Goal: Navigation & Orientation: Find specific page/section

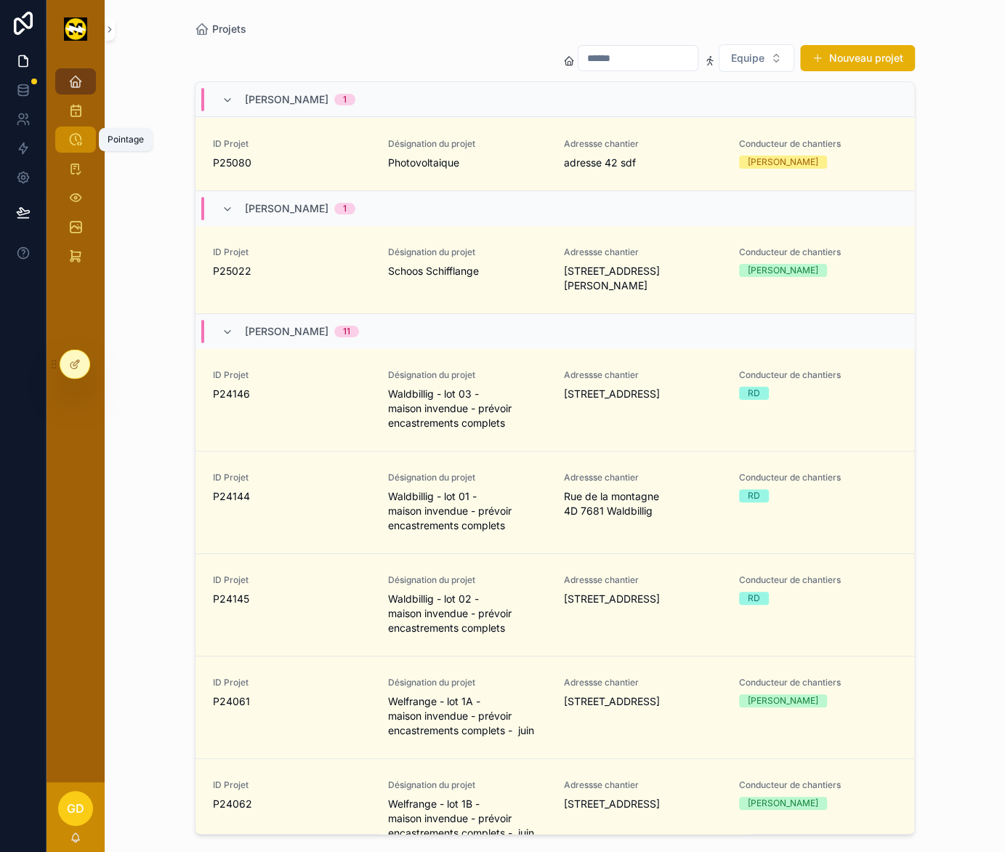
click at [87, 143] on link "Pointage" at bounding box center [75, 139] width 41 height 26
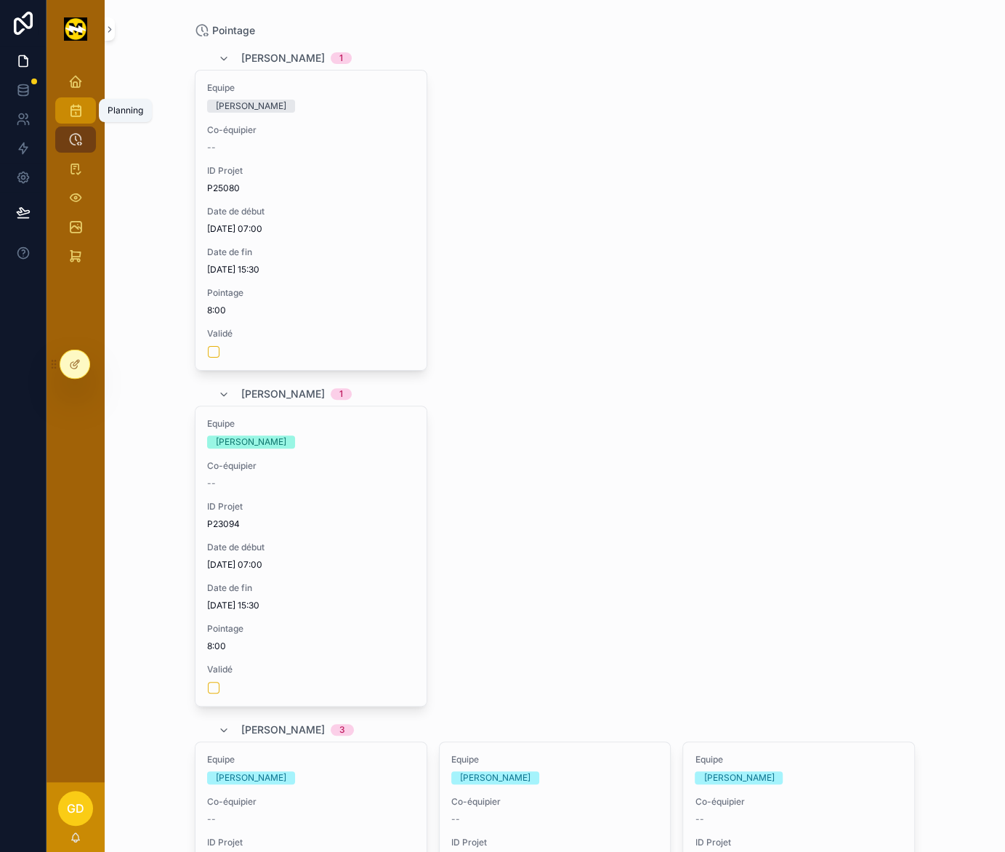
click at [74, 100] on div "Planning" at bounding box center [75, 110] width 23 height 23
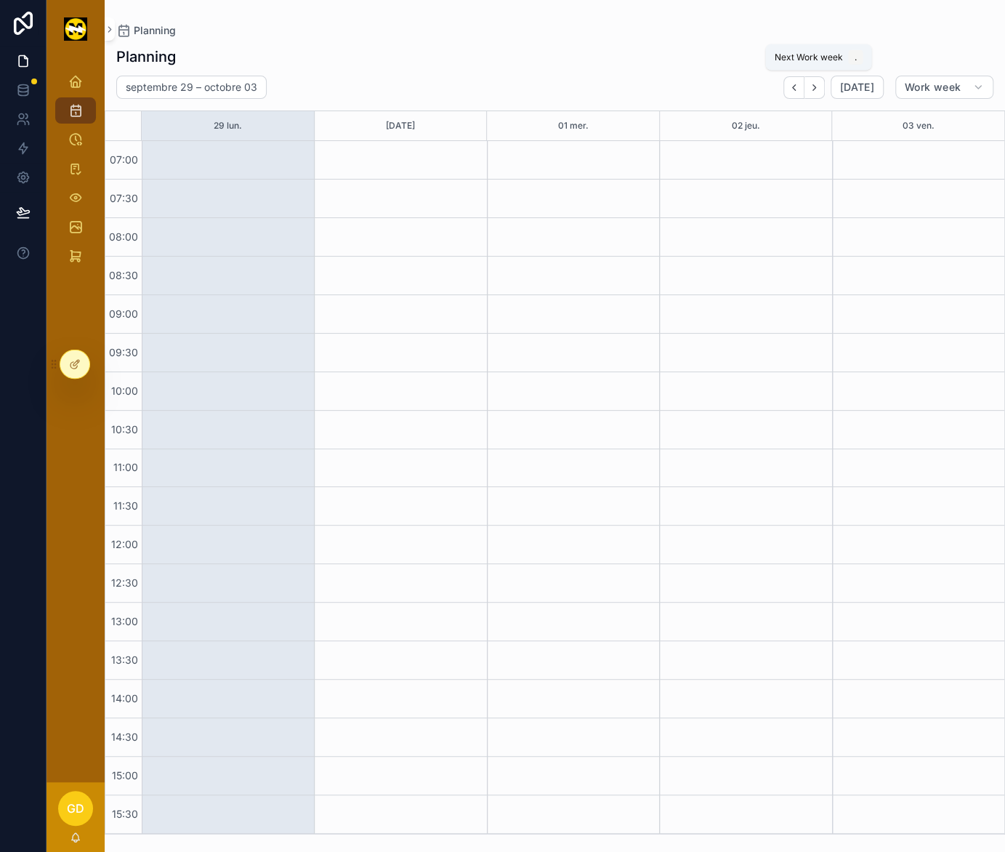
click at [814, 83] on icon "Next" at bounding box center [814, 87] width 11 height 11
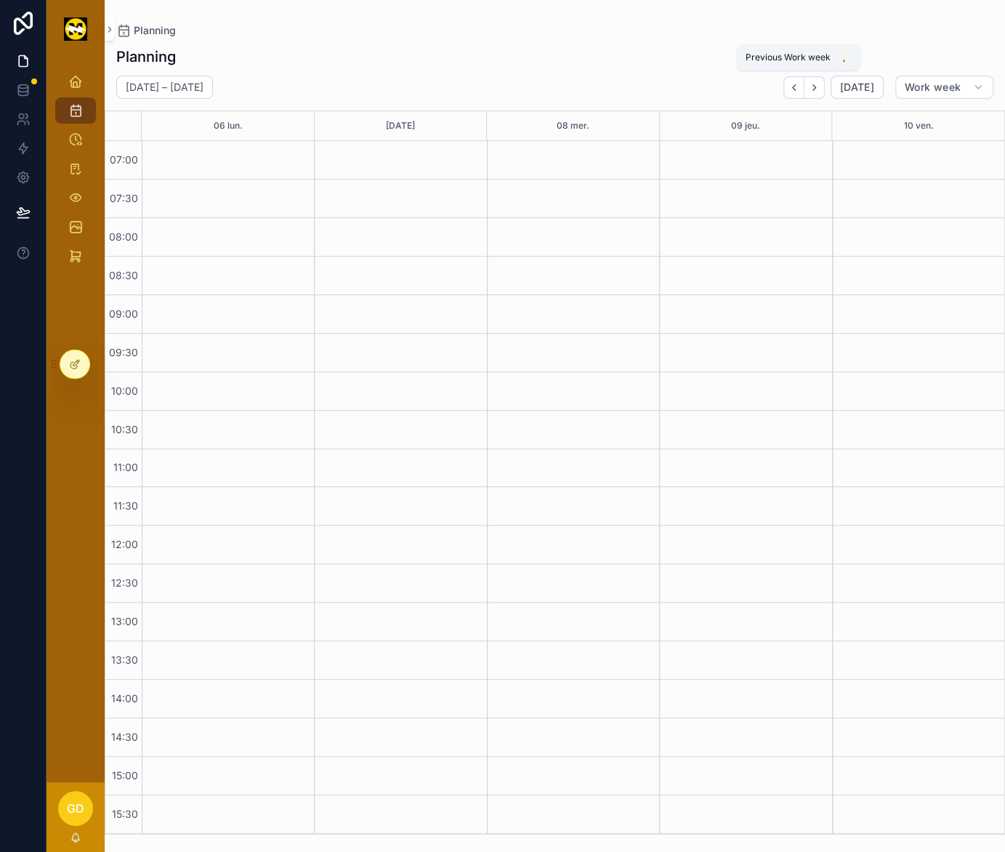
click at [804, 92] on button "Back" at bounding box center [794, 87] width 21 height 23
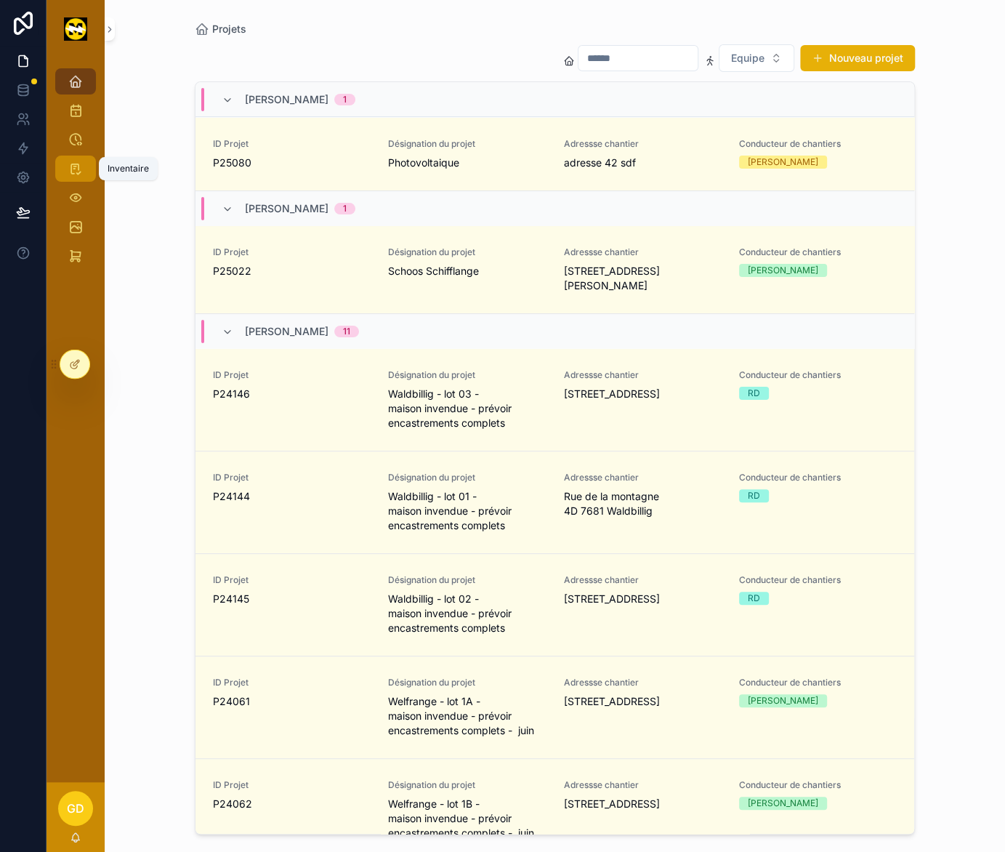
click at [79, 173] on icon "scrollable content" at bounding box center [75, 168] width 15 height 15
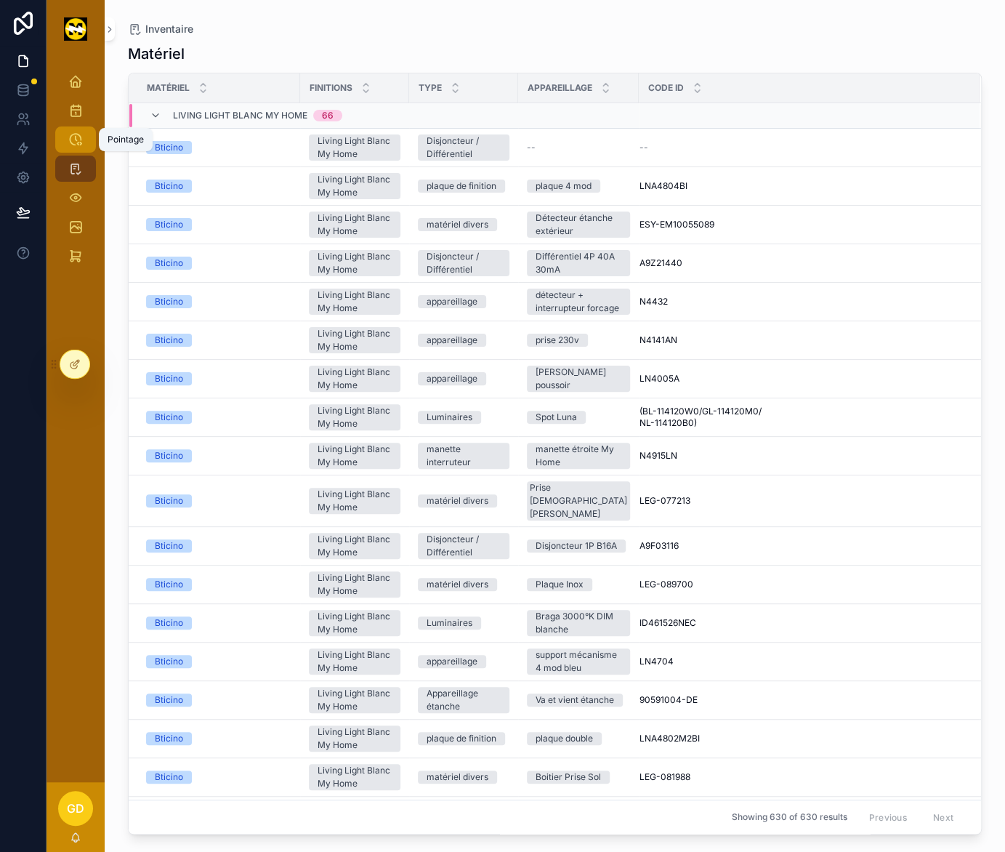
click at [84, 140] on div "Pointage" at bounding box center [75, 139] width 23 height 23
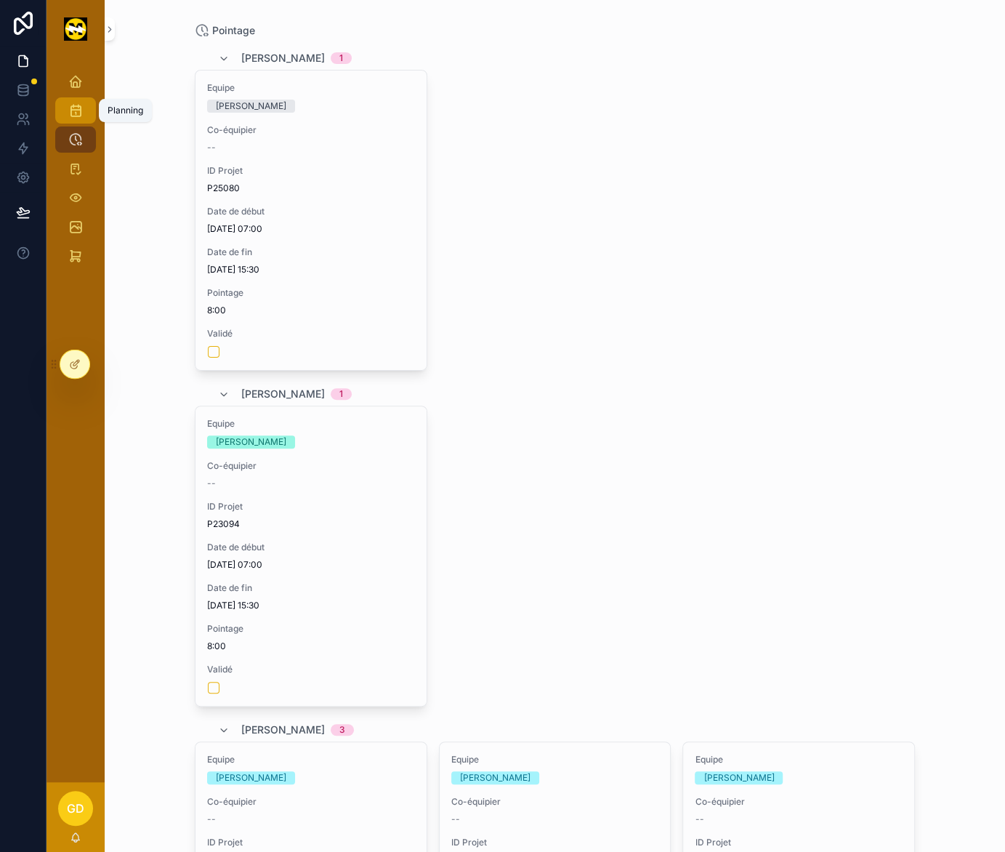
click at [74, 109] on icon "scrollable content" at bounding box center [75, 110] width 15 height 15
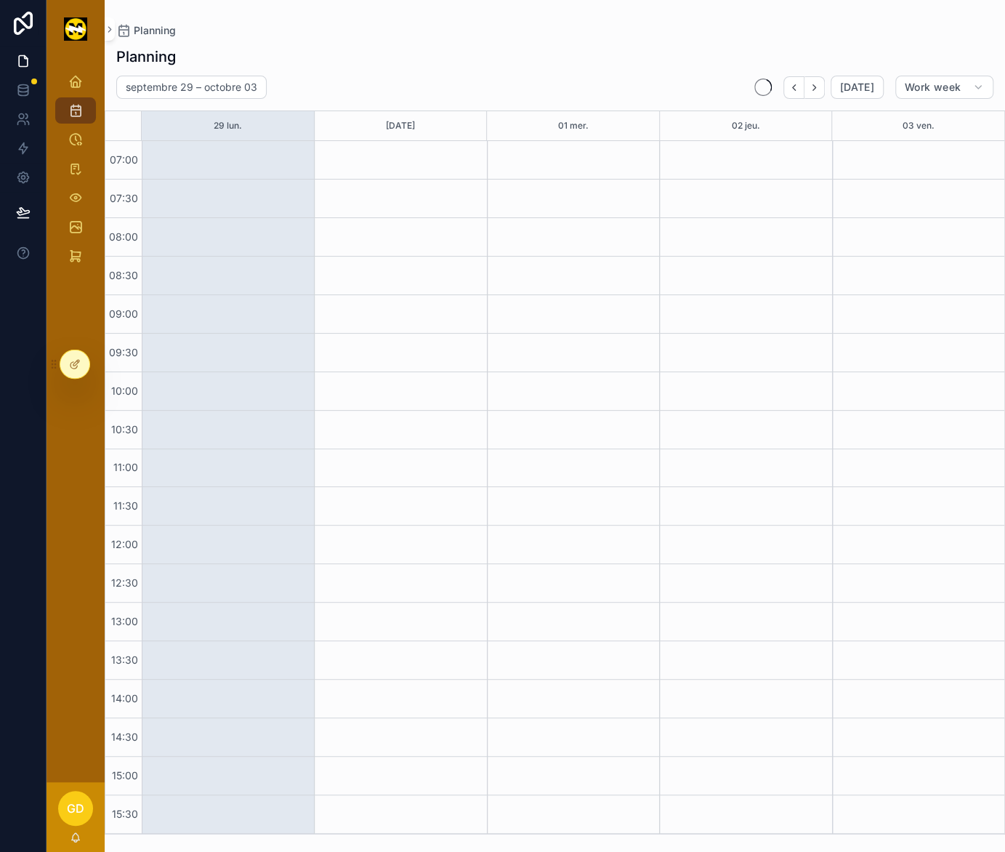
click at [81, 361] on div at bounding box center [74, 364] width 29 height 28
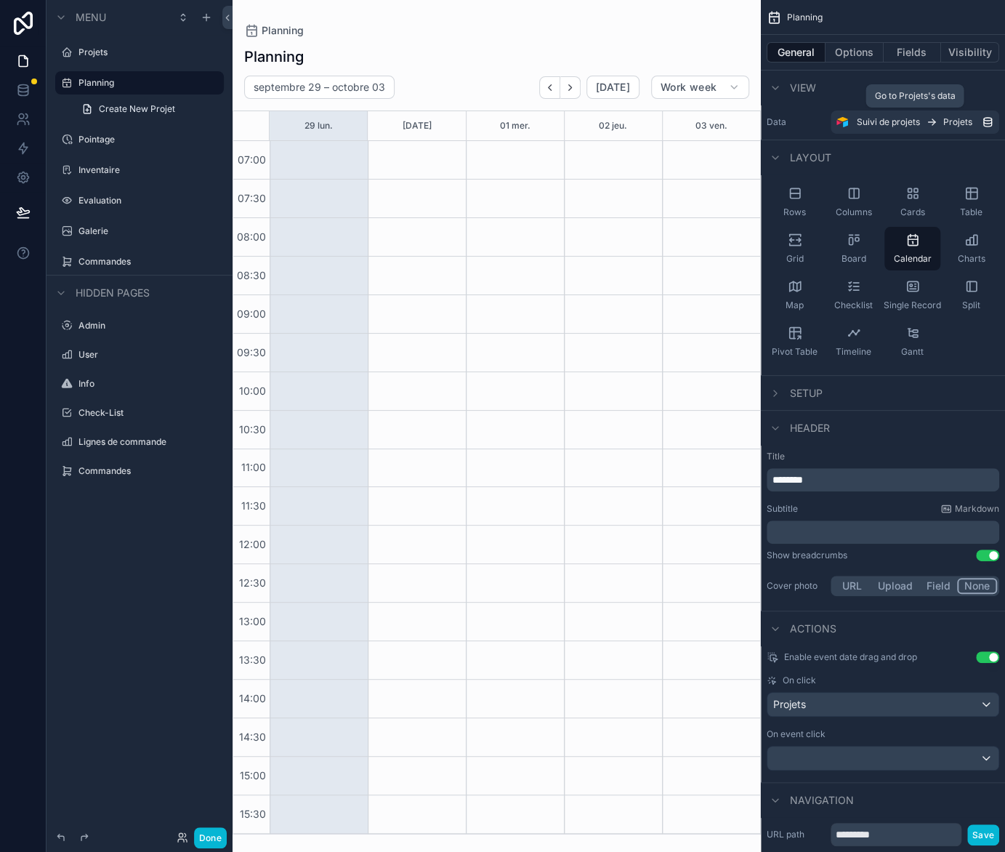
click at [917, 128] on link "Suivi de projets Projets" at bounding box center [915, 121] width 169 height 23
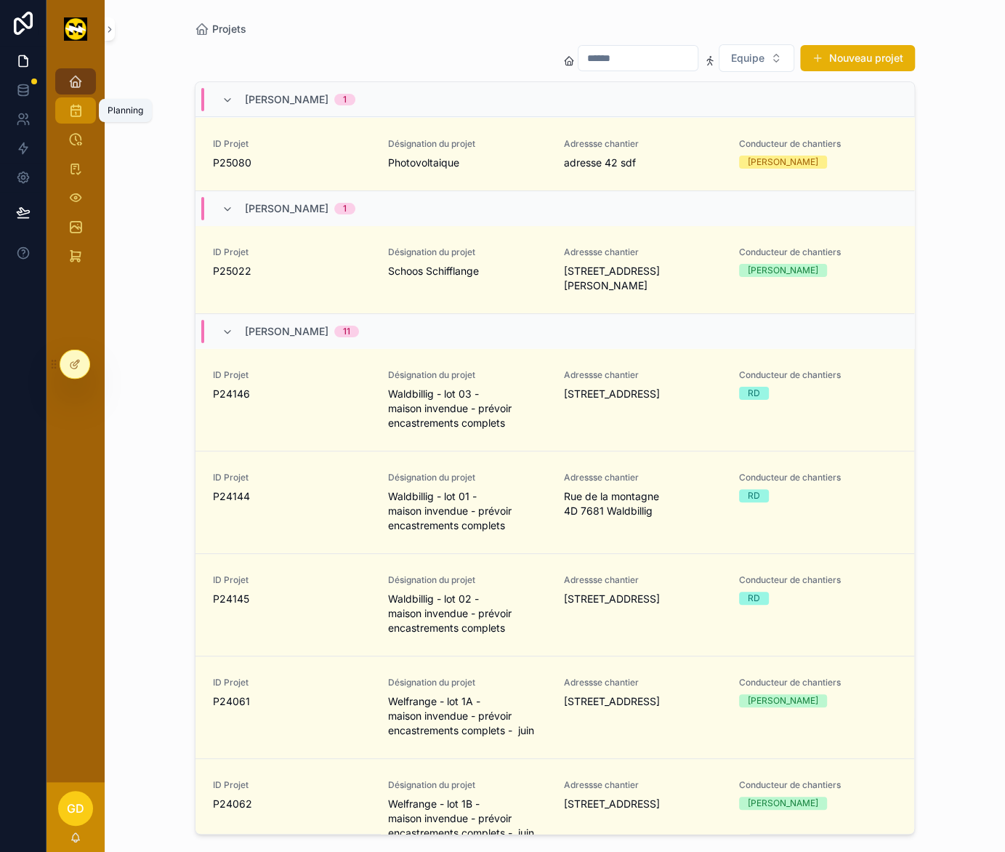
click at [68, 105] on div "Planning" at bounding box center [75, 110] width 23 height 23
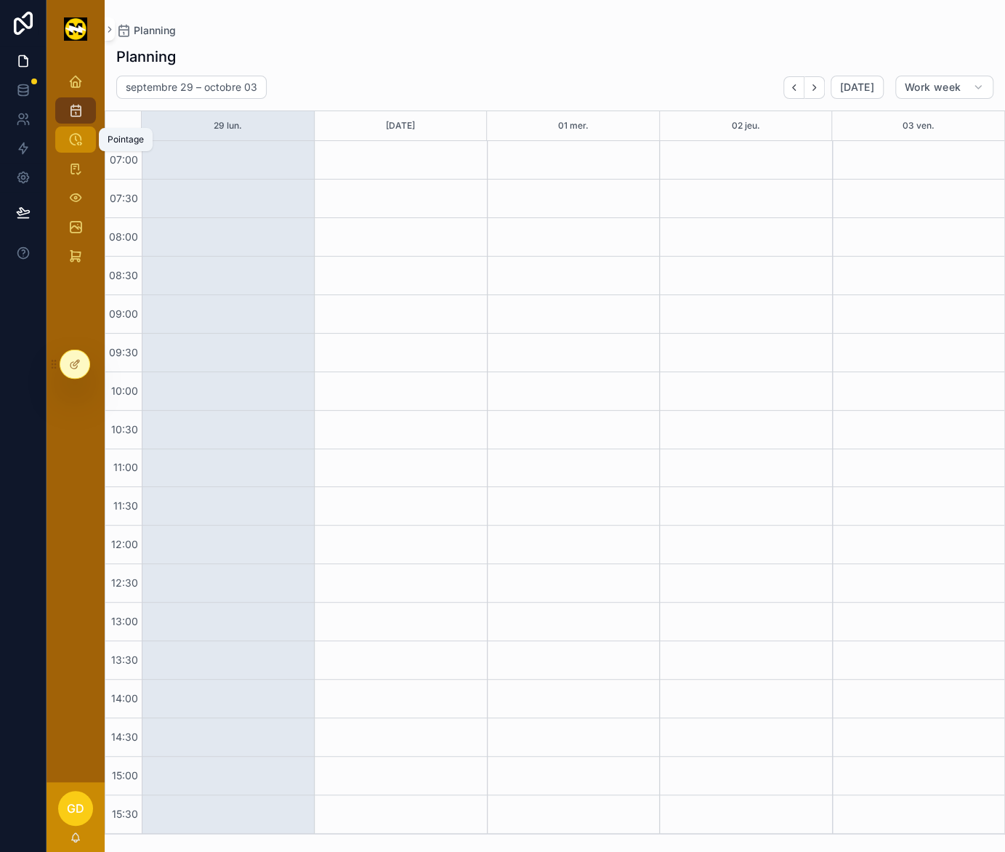
click at [79, 144] on icon "scrollable content" at bounding box center [75, 139] width 15 height 15
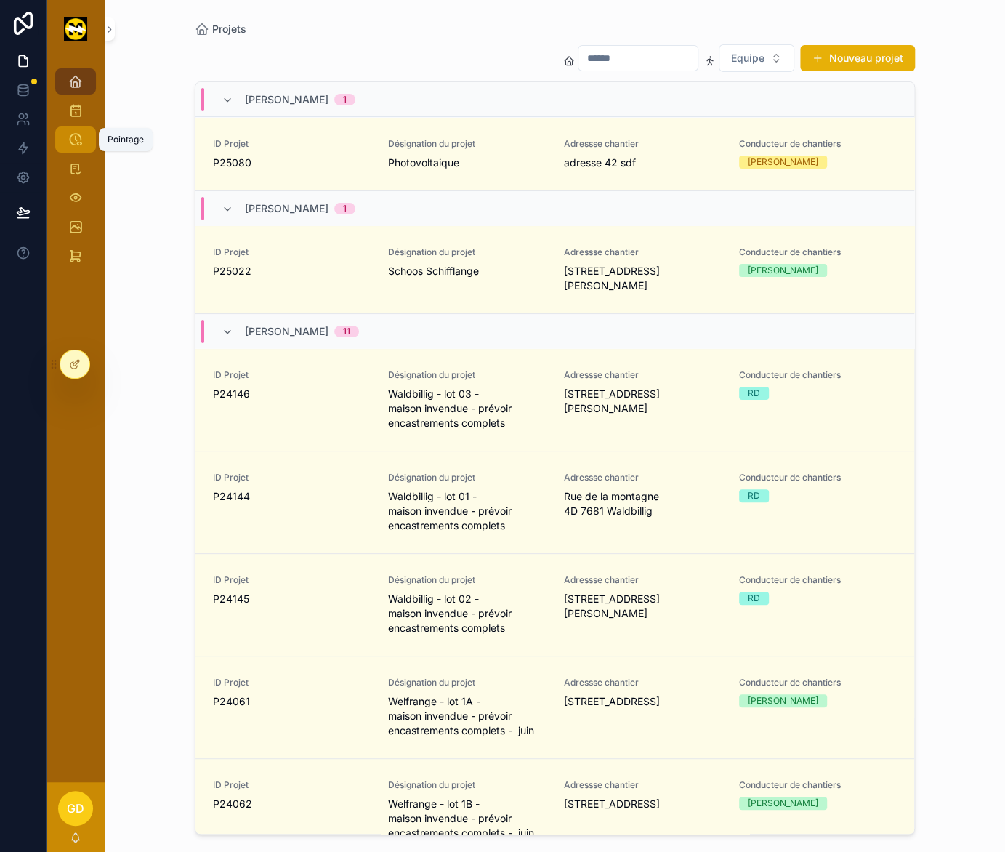
click at [81, 143] on icon "scrollable content" at bounding box center [75, 139] width 15 height 15
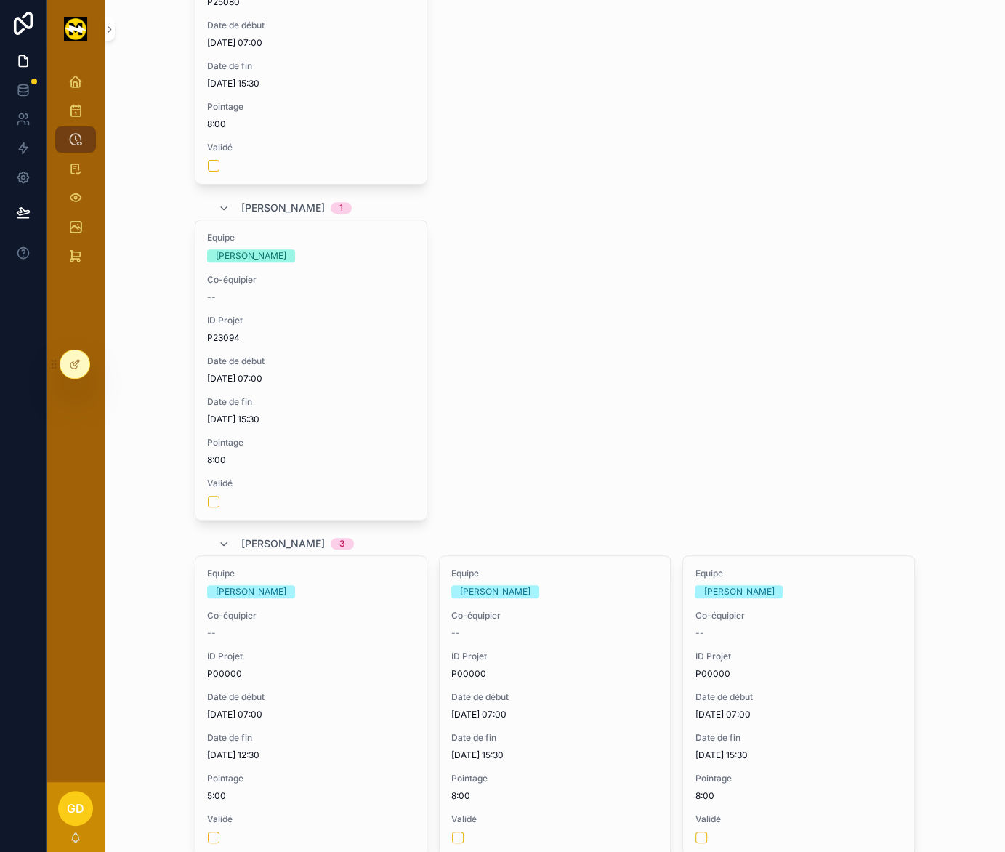
scroll to position [236, 0]
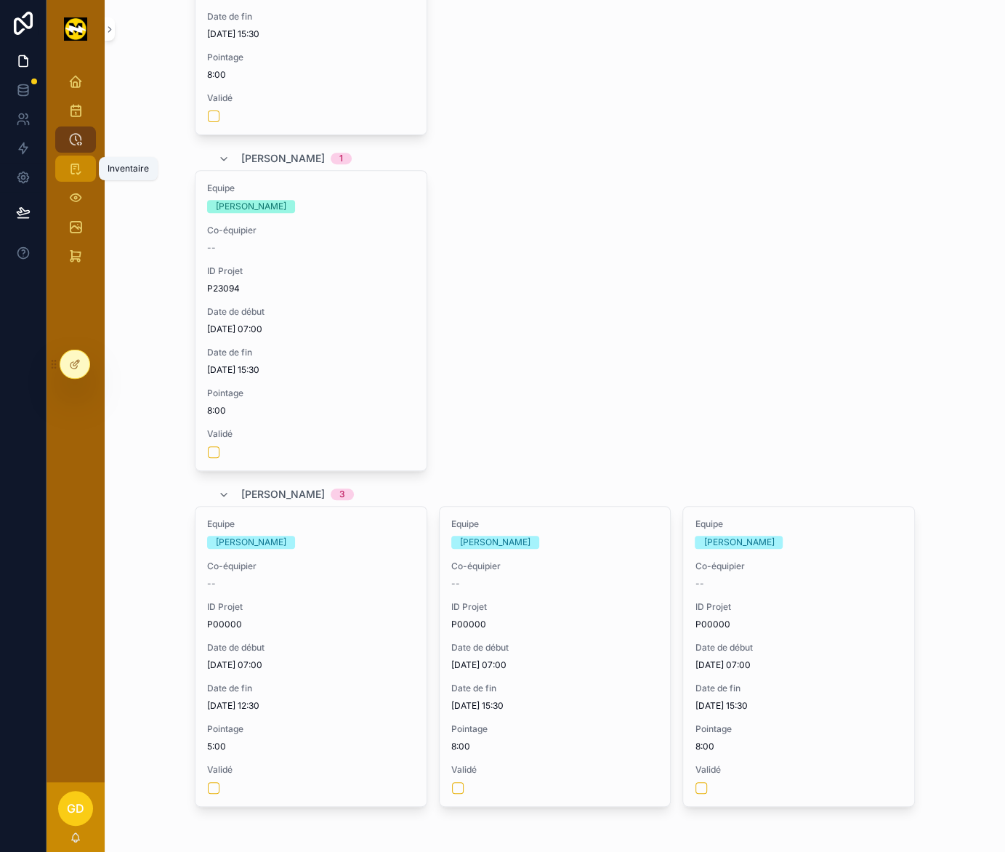
click at [70, 166] on icon "scrollable content" at bounding box center [75, 168] width 15 height 15
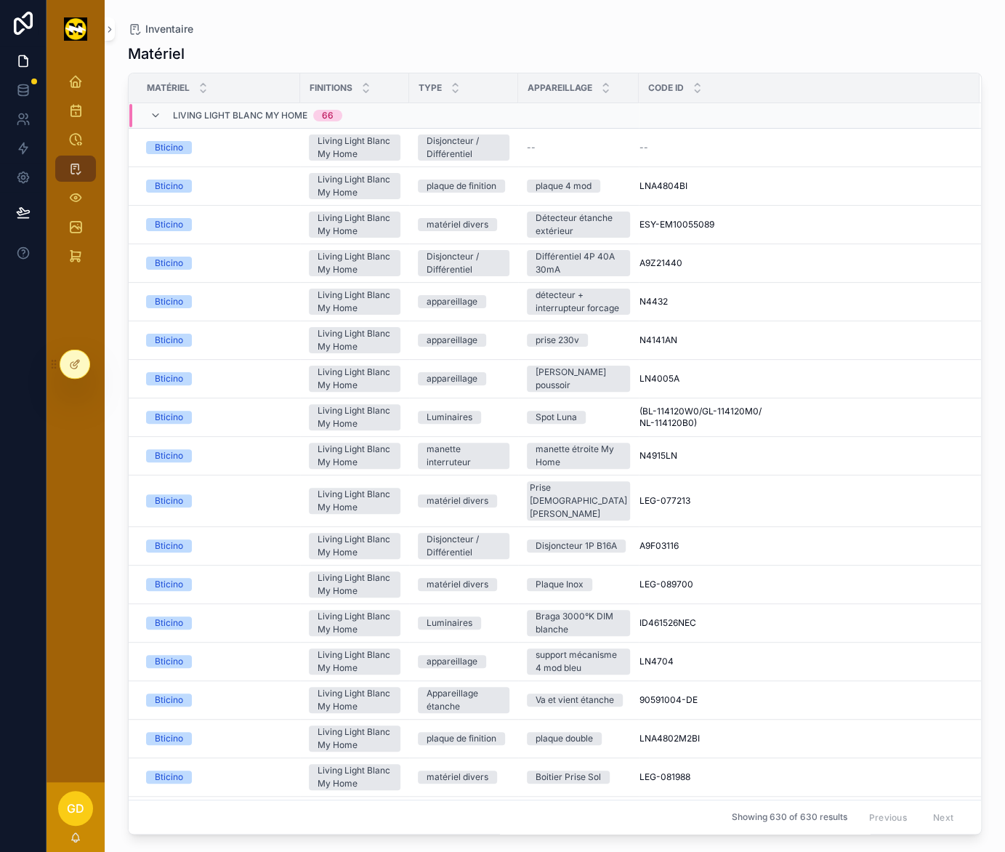
click at [87, 360] on div at bounding box center [74, 364] width 29 height 28
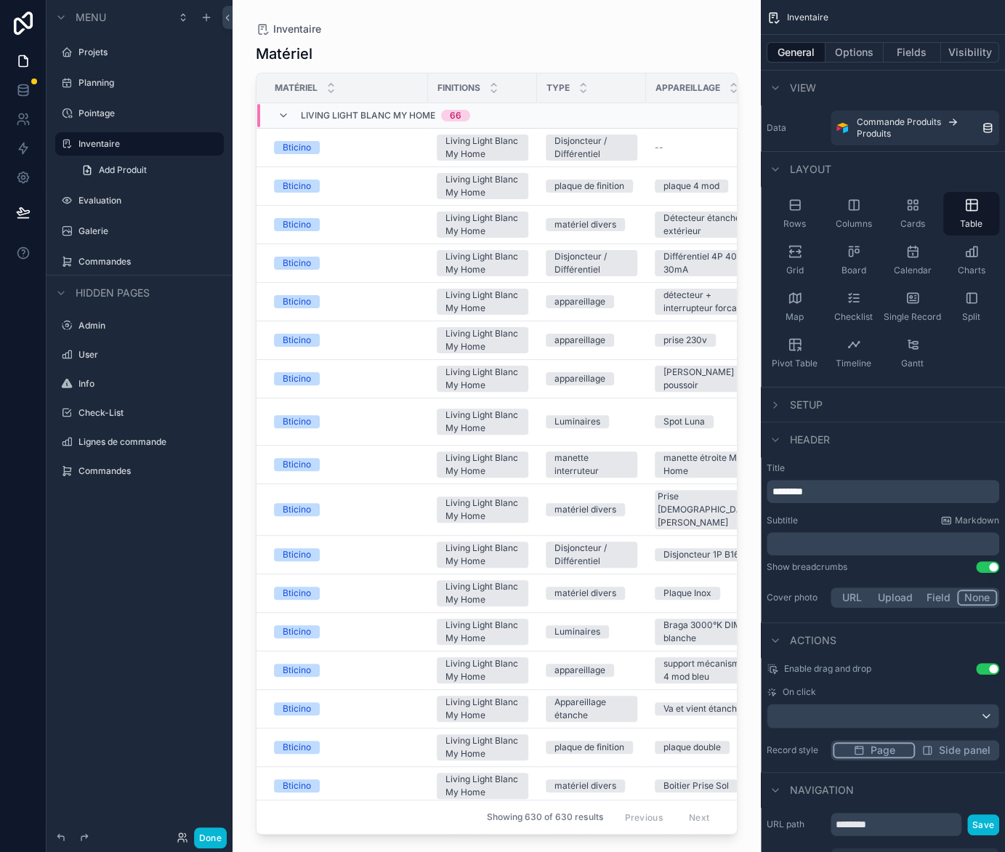
click at [0, 0] on icon "scrollable content" at bounding box center [0, 0] width 0 height 0
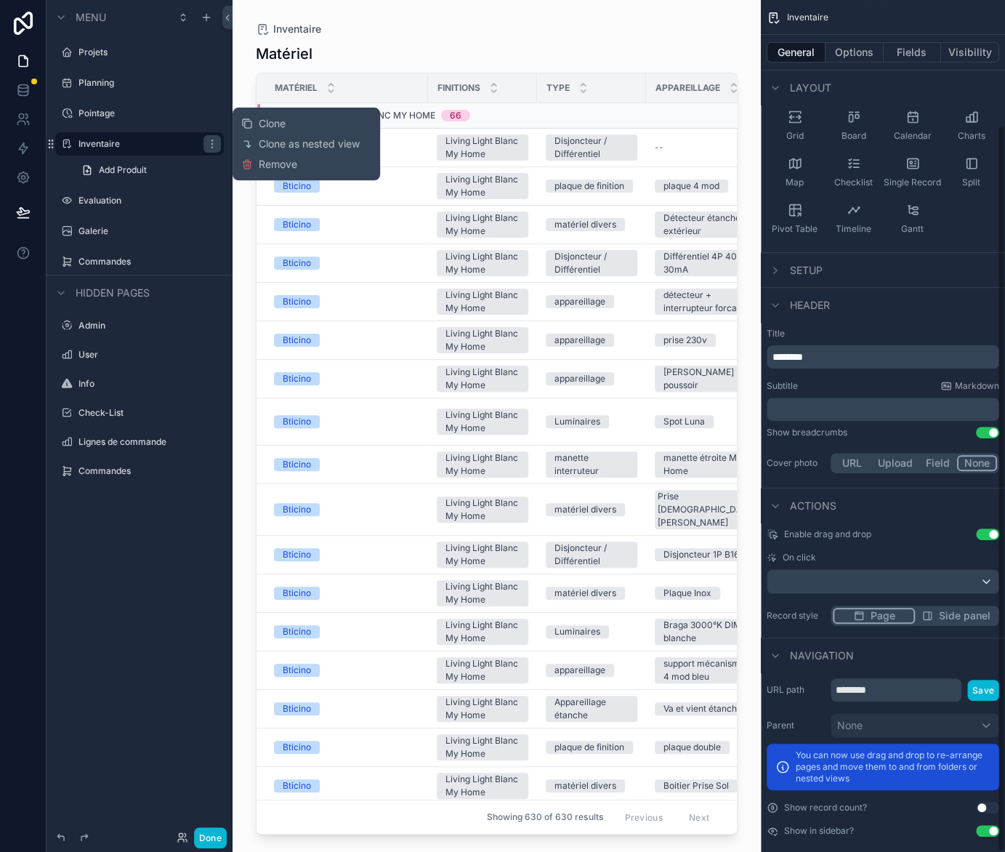
scroll to position [147, 0]
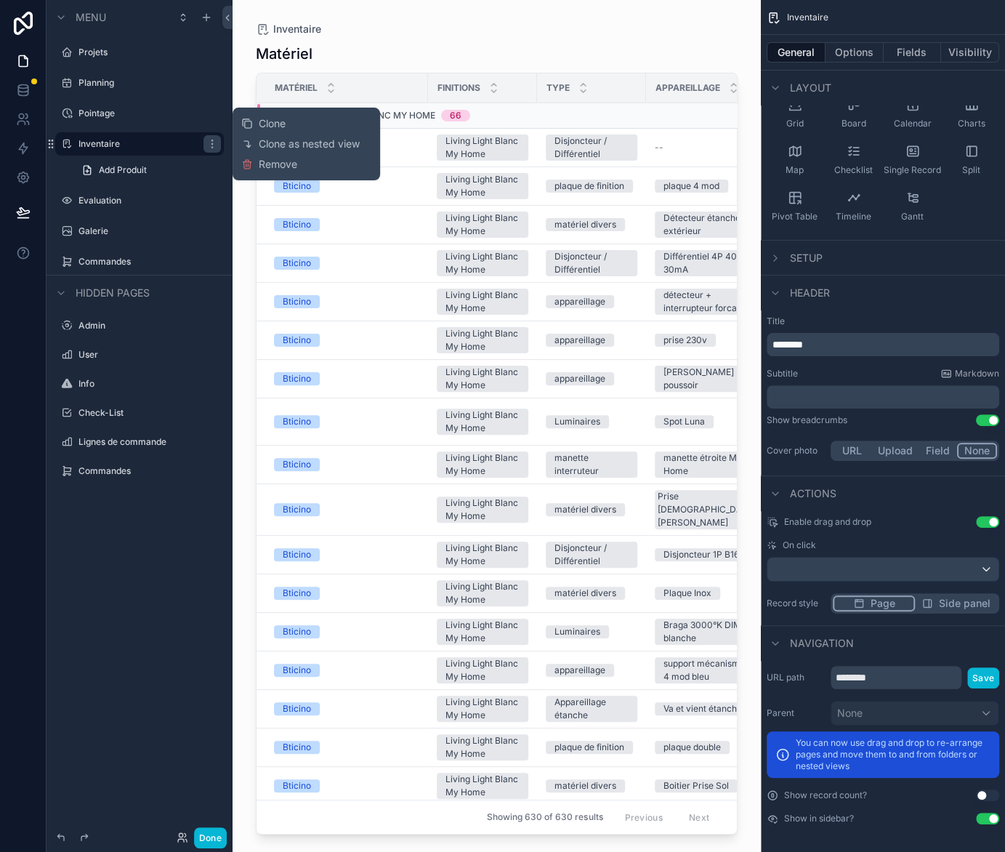
click at [986, 810] on div "URL path ******** Save Parent None You can now use drag and drop to re-arrange …" at bounding box center [883, 745] width 244 height 170
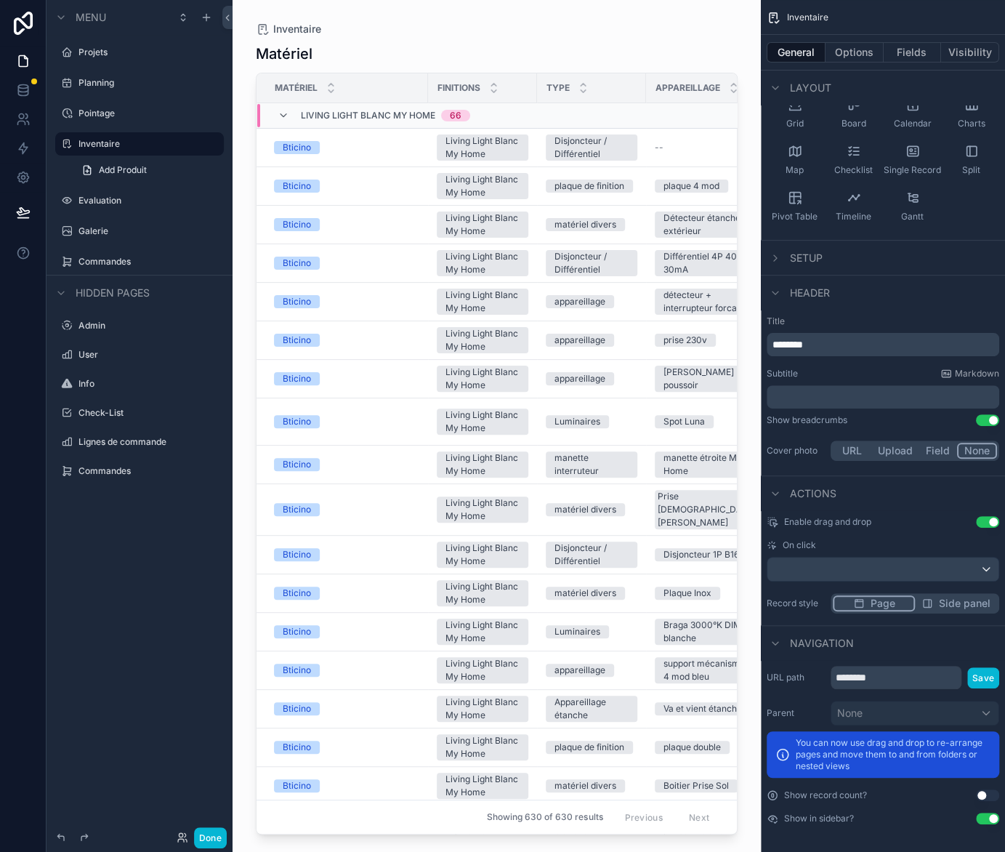
click at [984, 816] on button "Use setting" at bounding box center [987, 819] width 23 height 12
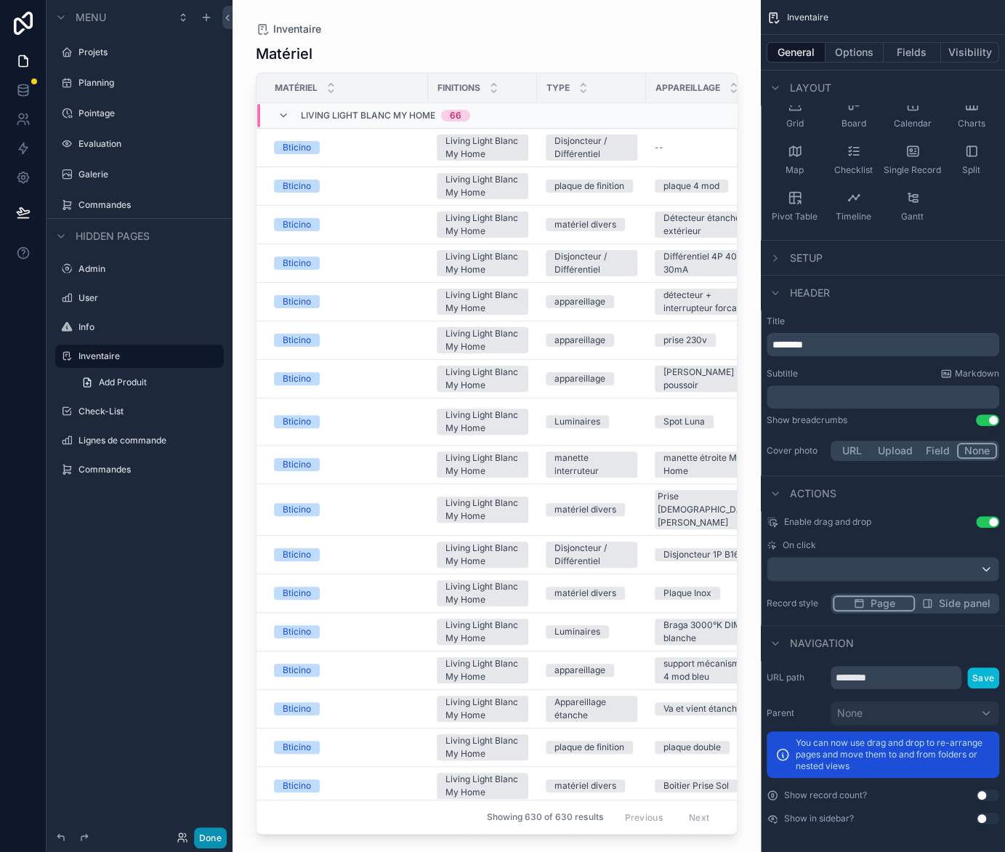
click at [202, 828] on button "Done" at bounding box center [210, 837] width 33 height 21
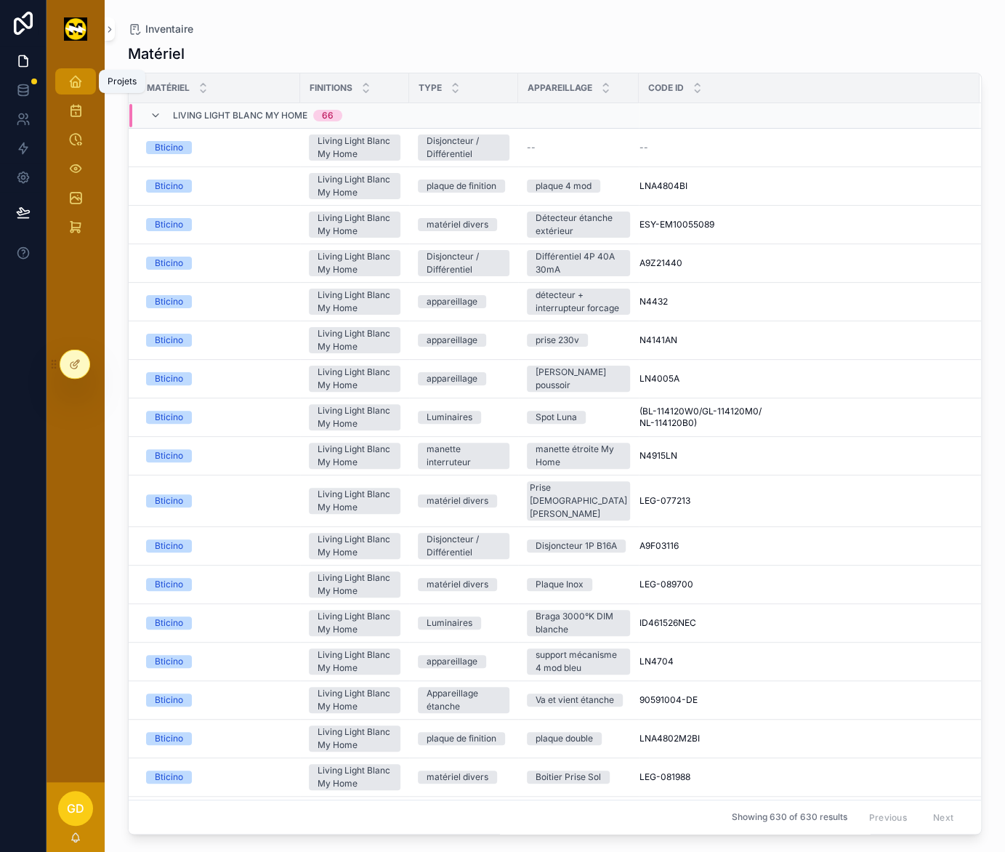
click at [85, 86] on div "Projets" at bounding box center [75, 81] width 23 height 23
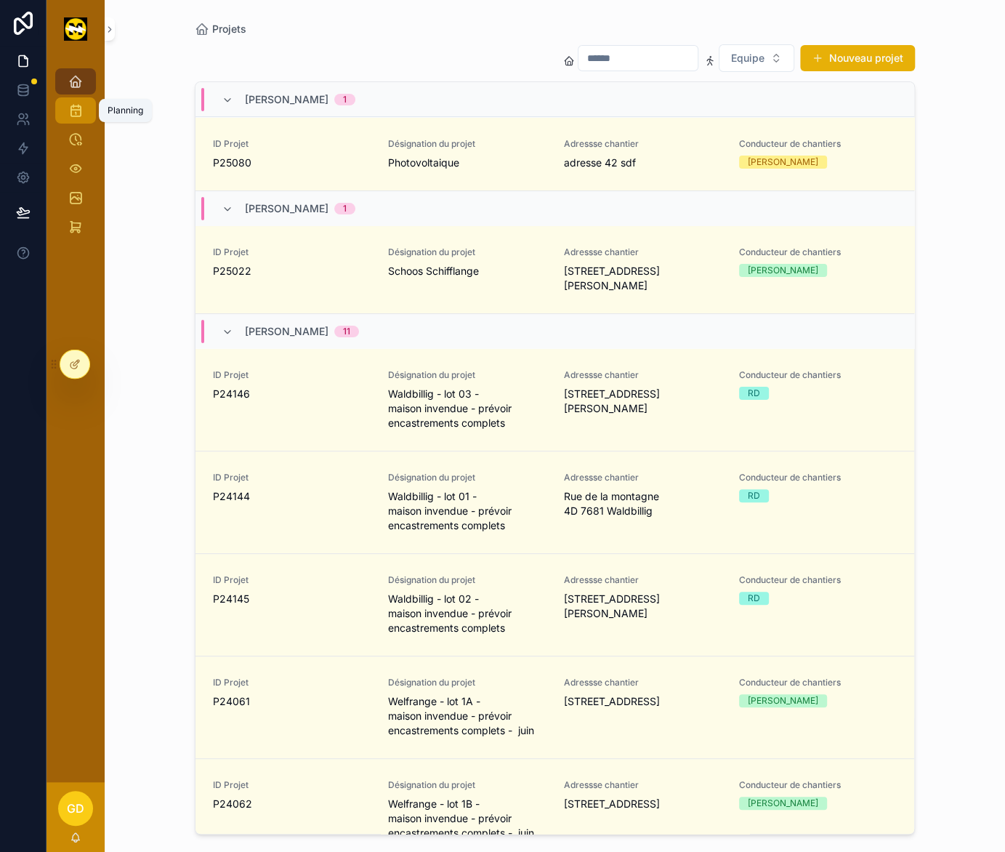
click at [85, 118] on div "Planning" at bounding box center [75, 110] width 23 height 23
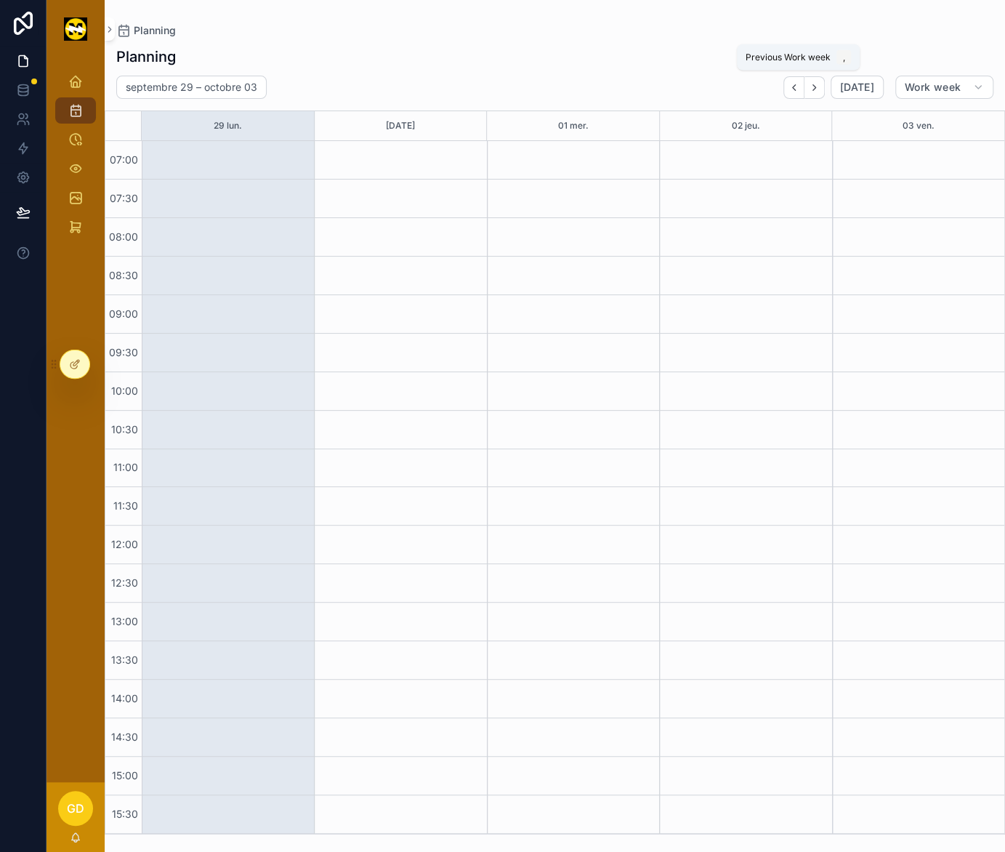
click at [789, 87] on button "Back" at bounding box center [794, 87] width 21 height 23
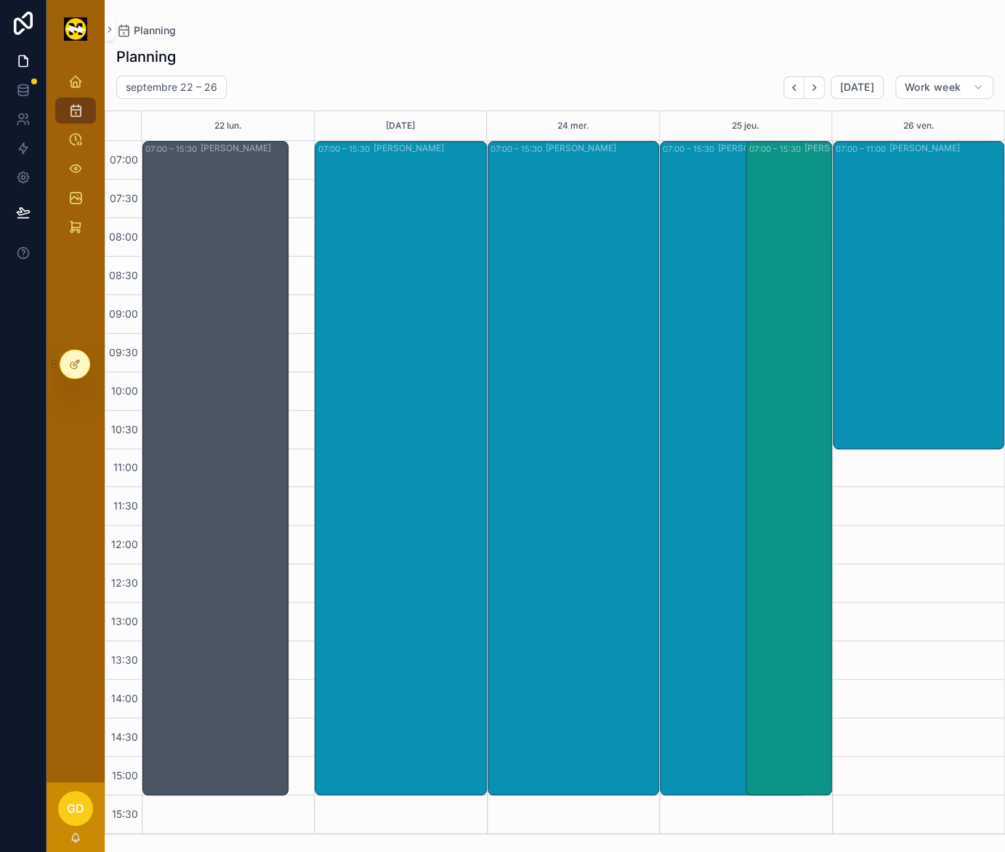
click at [276, 566] on div "07:00 – 15:30 [PERSON_NAME] 07:00 – 12:30 [PERSON_NAME]" at bounding box center [228, 487] width 172 height 693
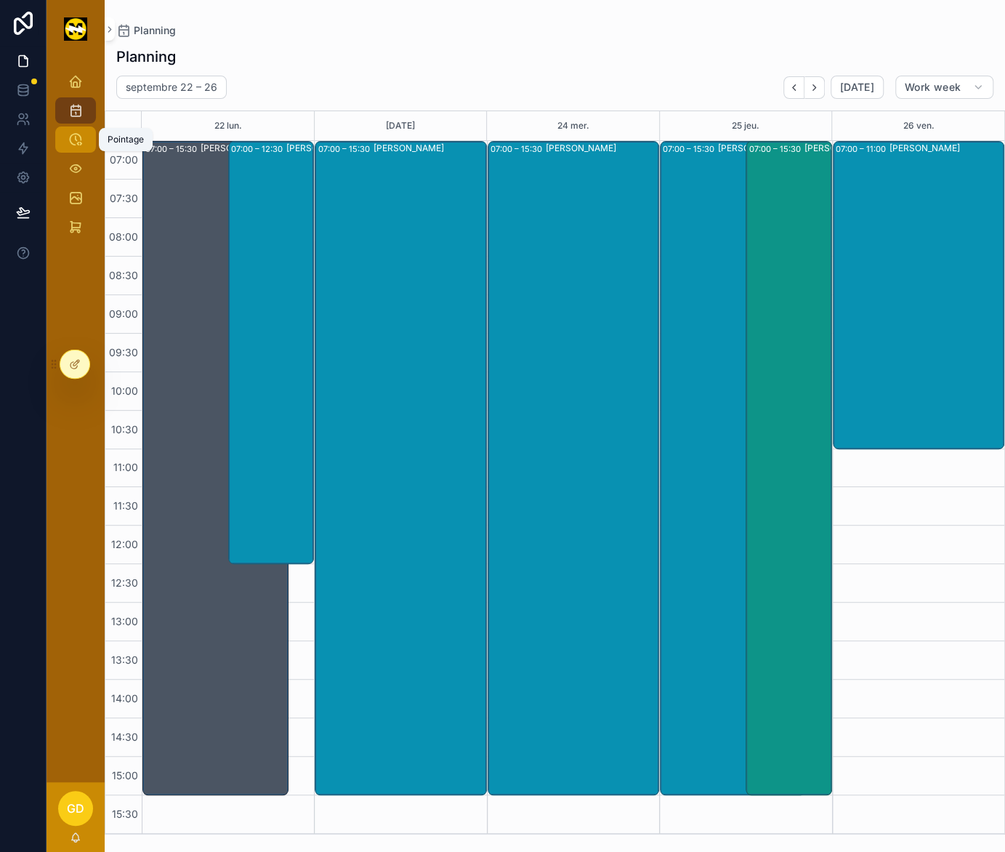
click at [70, 141] on icon "scrollable content" at bounding box center [75, 139] width 15 height 15
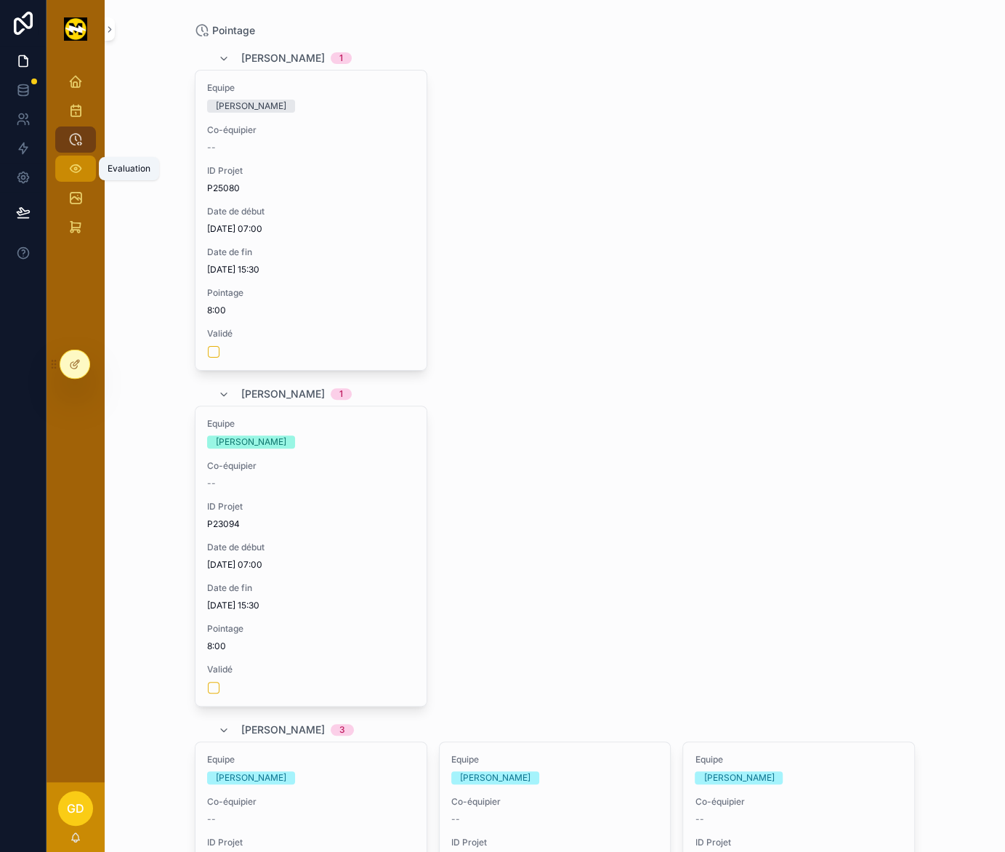
click at [73, 174] on icon "scrollable content" at bounding box center [75, 168] width 15 height 15
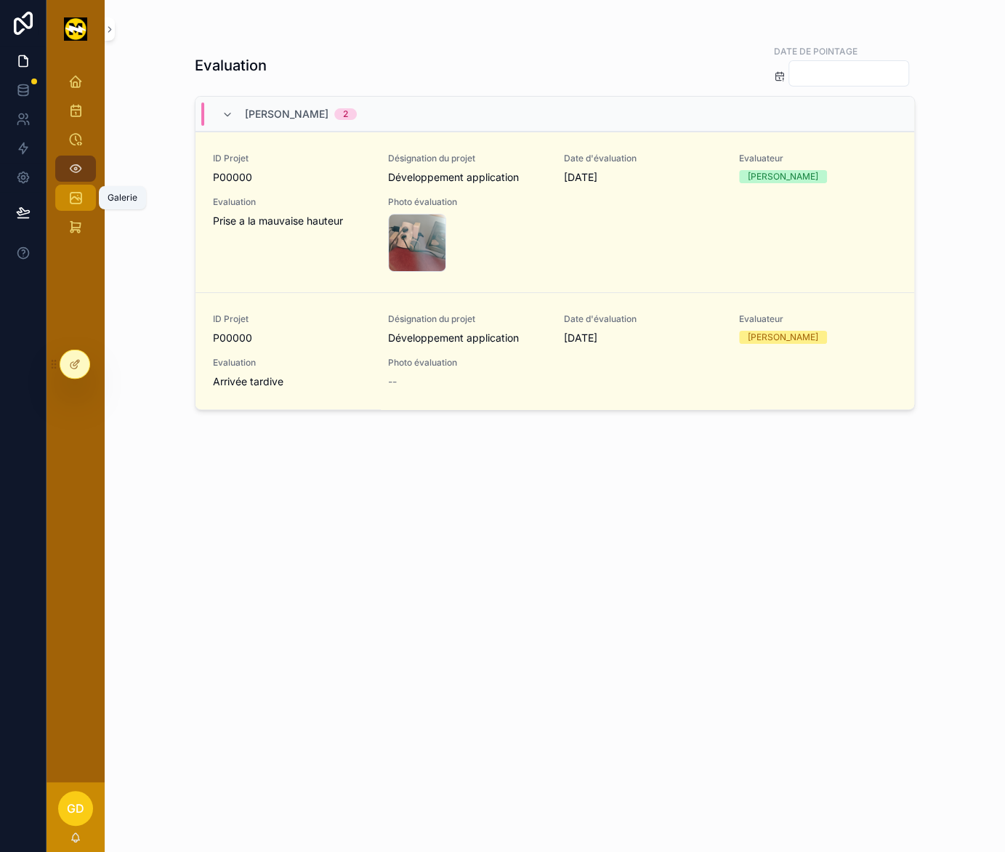
click at [77, 199] on icon "scrollable content" at bounding box center [75, 197] width 15 height 15
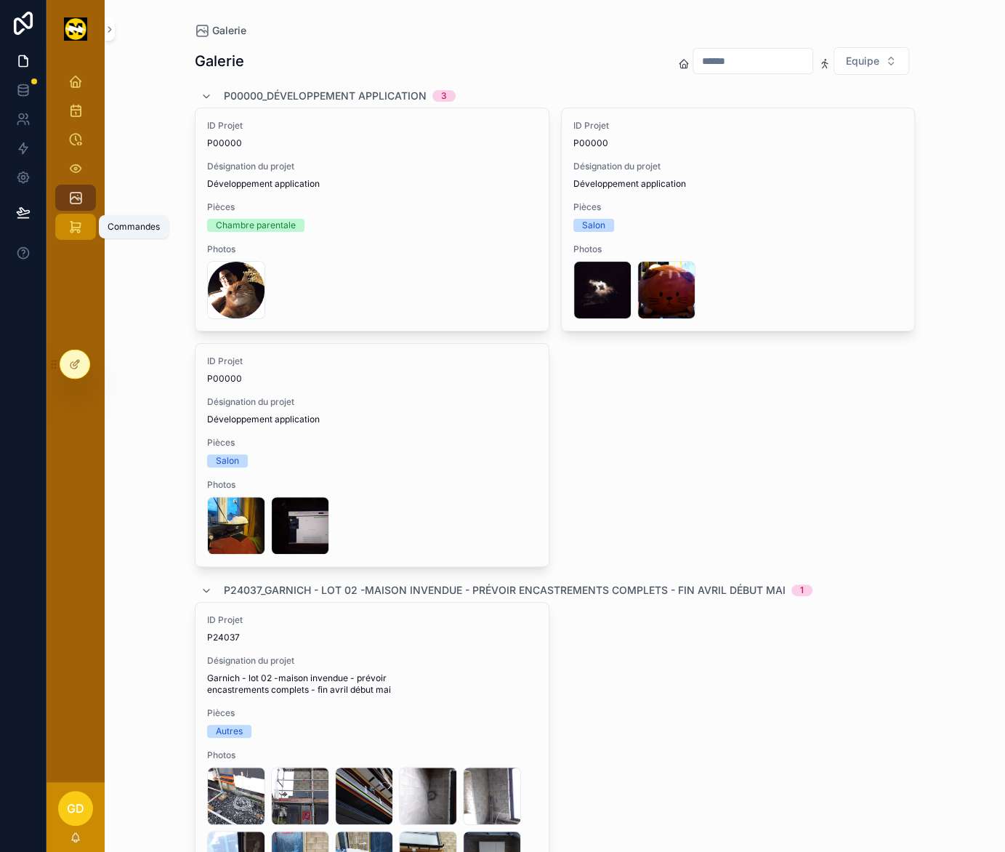
click at [73, 227] on icon "scrollable content" at bounding box center [75, 227] width 15 height 15
click at [29, 406] on div at bounding box center [23, 426] width 47 height 852
